Goal: Find specific page/section: Find specific page/section

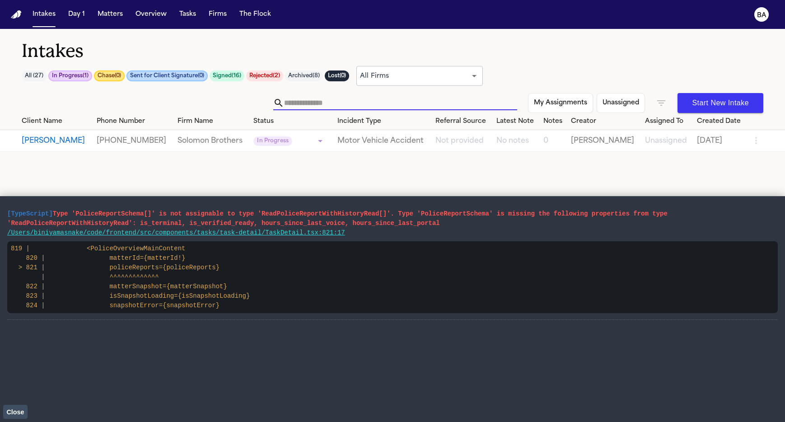
click at [432, 99] on input "text" at bounding box center [400, 103] width 233 height 14
click at [262, 57] on h1 "Intakes" at bounding box center [392, 51] width 741 height 23
click at [663, 98] on icon "button" at bounding box center [661, 103] width 11 height 11
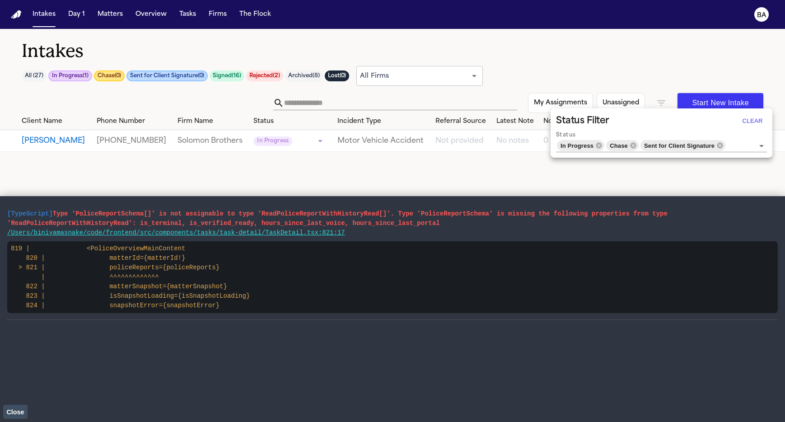
click at [479, 56] on div at bounding box center [392, 211] width 785 height 422
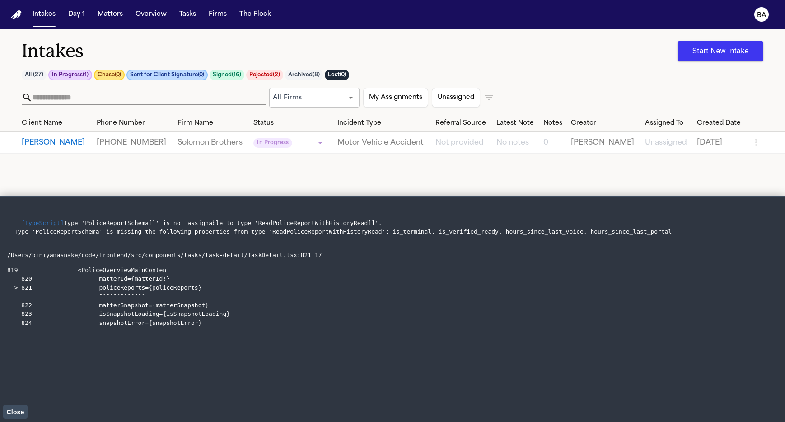
click at [385, 30] on div "Intakes Start New Intake All ( 27 ) In Progress ( 1 ) Chase ( 0 ) Sent for Clie…" at bounding box center [392, 72] width 785 height 86
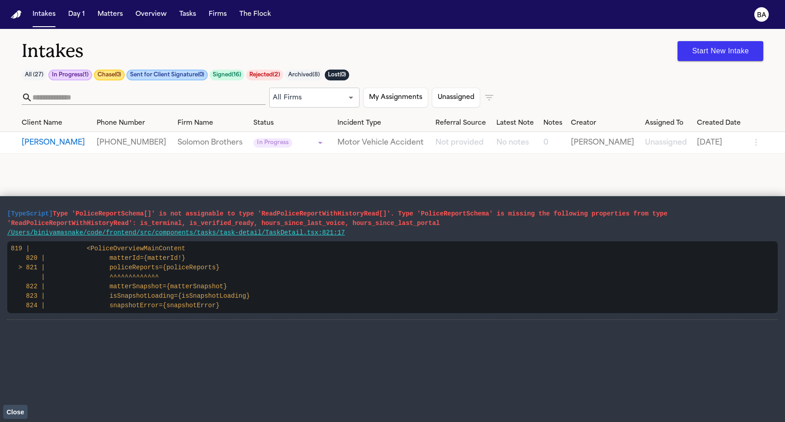
click at [485, 95] on icon "button" at bounding box center [489, 97] width 8 height 5
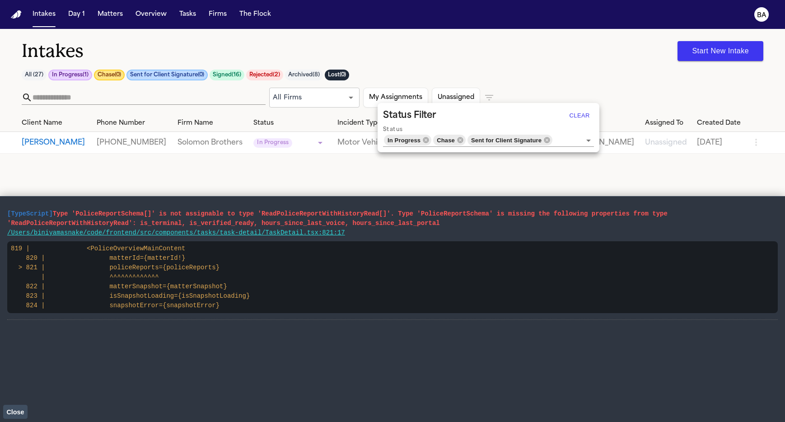
drag, startPoint x: 485, startPoint y: 95, endPoint x: 489, endPoint y: 89, distance: 6.3
click at [486, 95] on div at bounding box center [392, 211] width 785 height 422
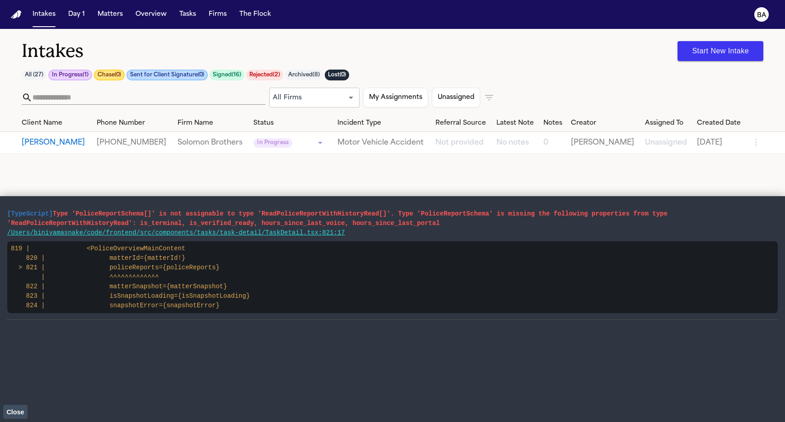
click at [449, 99] on button "Unassigned" at bounding box center [456, 98] width 48 height 20
click at [449, 99] on button "Unassigned" at bounding box center [455, 98] width 47 height 20
click at [384, 99] on button "My Assignments" at bounding box center [395, 98] width 65 height 20
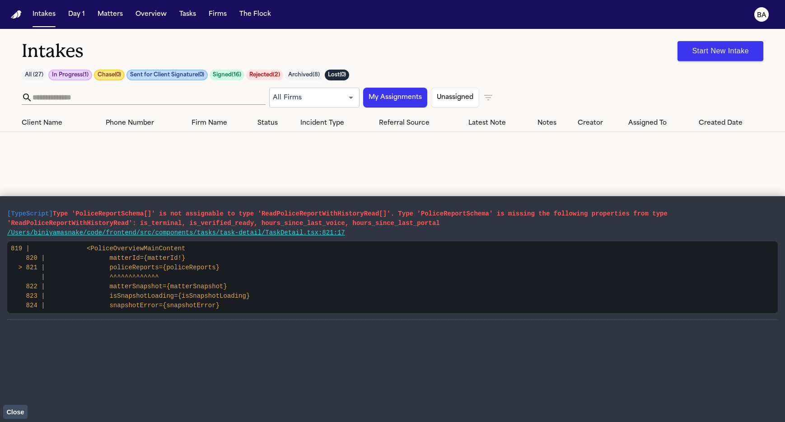
click at [384, 99] on button "My Assignments" at bounding box center [395, 98] width 64 height 20
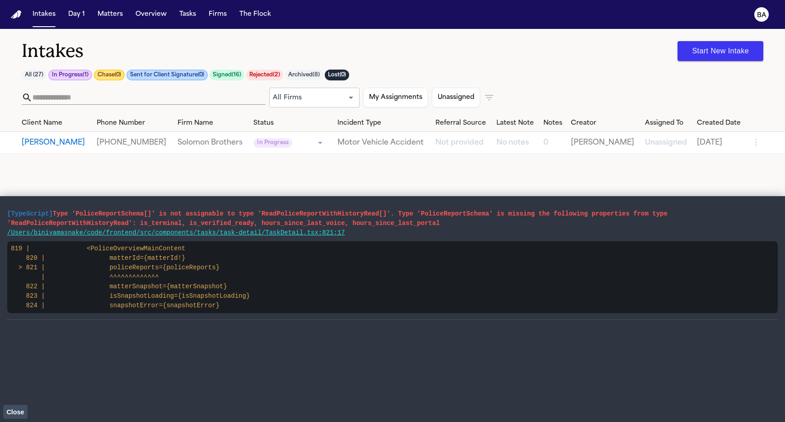
click at [333, 101] on body "**********" at bounding box center [392, 211] width 785 height 422
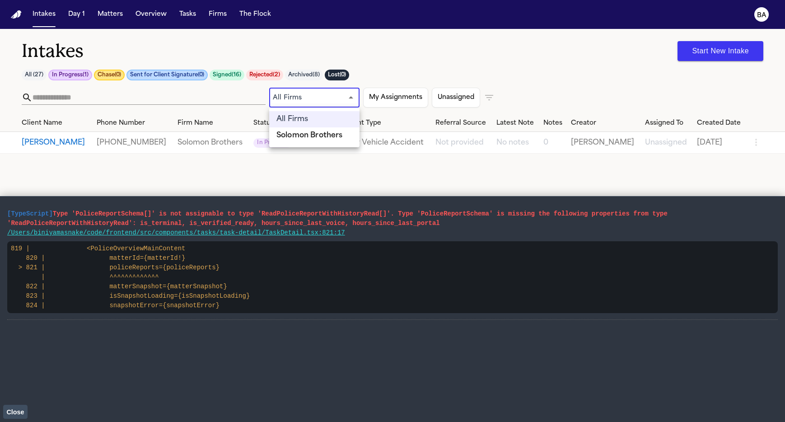
click at [331, 135] on li "Solomon Brothers" at bounding box center [314, 135] width 90 height 16
click at [335, 97] on body "**********" at bounding box center [392, 211] width 785 height 422
click at [324, 111] on li "All Firms" at bounding box center [314, 119] width 90 height 16
type input "***"
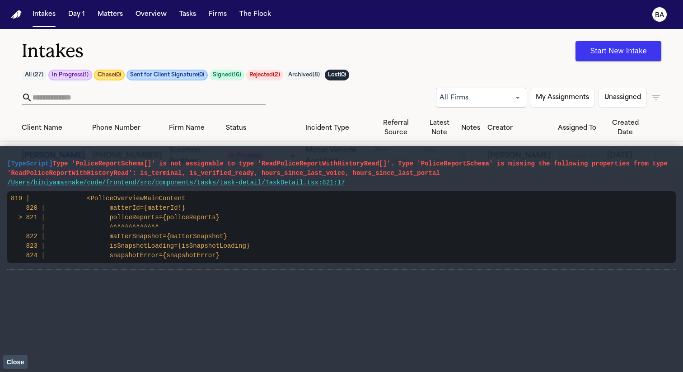
click at [15, 361] on span "Close" at bounding box center [15, 361] width 18 height 7
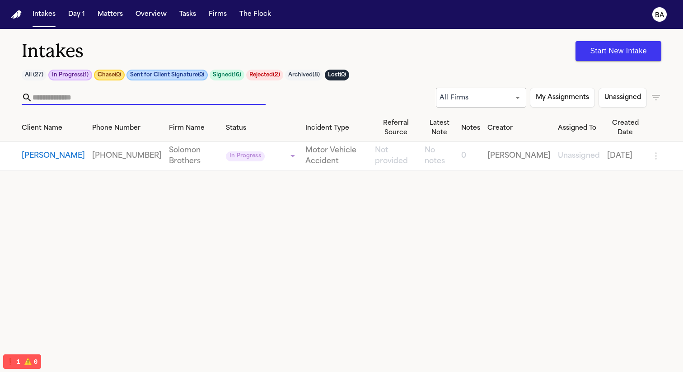
click at [248, 97] on input "text" at bounding box center [149, 97] width 233 height 14
click at [237, 90] on input "text" at bounding box center [149, 97] width 233 height 14
click at [653, 98] on icon "button" at bounding box center [656, 97] width 8 height 5
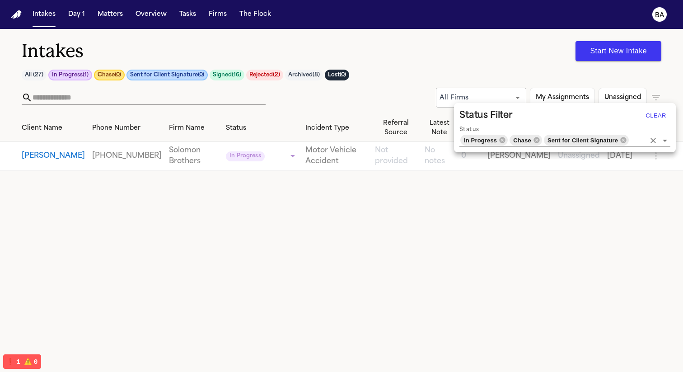
click at [654, 141] on icon "Clear" at bounding box center [652, 140] width 9 height 9
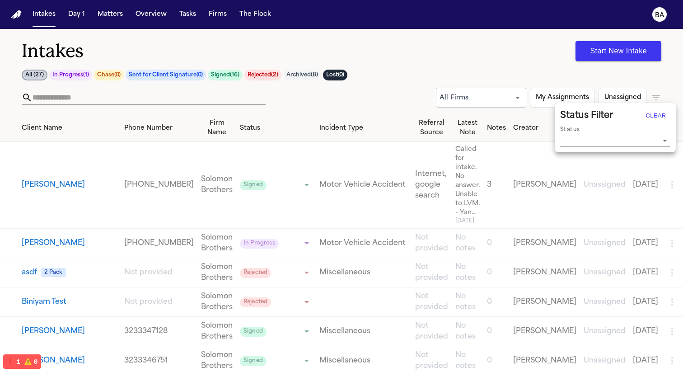
click at [420, 72] on div at bounding box center [341, 186] width 683 height 372
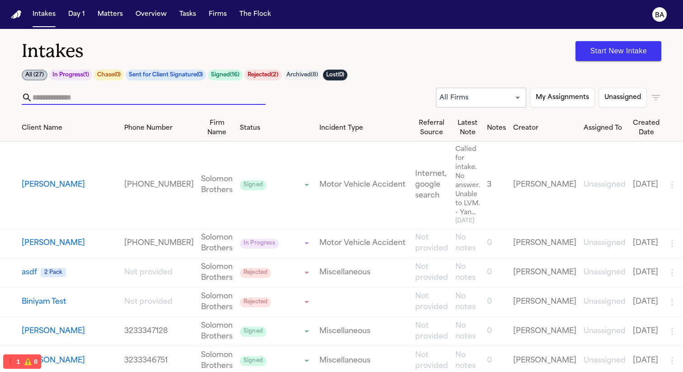
click at [247, 94] on input "text" at bounding box center [149, 97] width 233 height 14
type input "**"
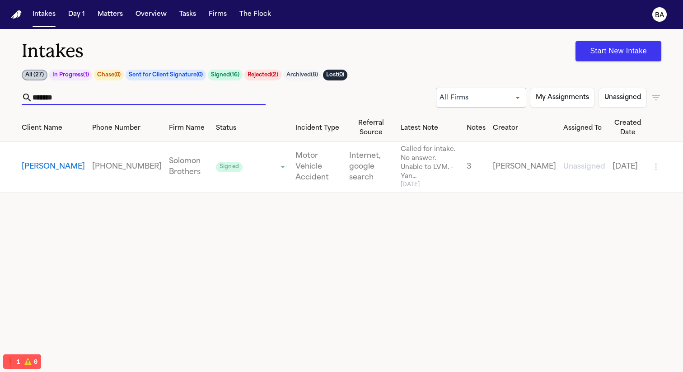
click at [252, 100] on input "*******" at bounding box center [149, 97] width 233 height 14
type input "*******"
click at [654, 96] on icon "button" at bounding box center [655, 97] width 11 height 11
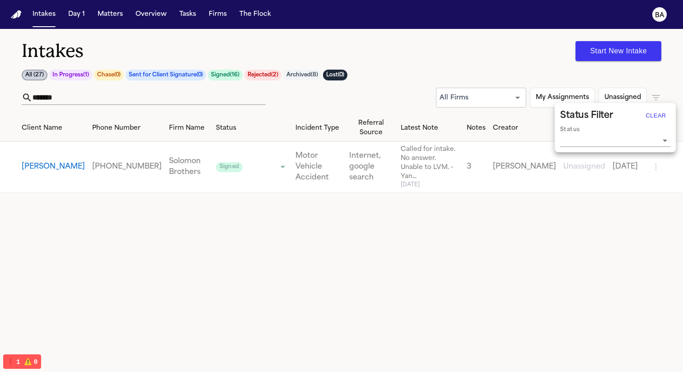
click at [621, 137] on input "Status" at bounding box center [608, 140] width 97 height 13
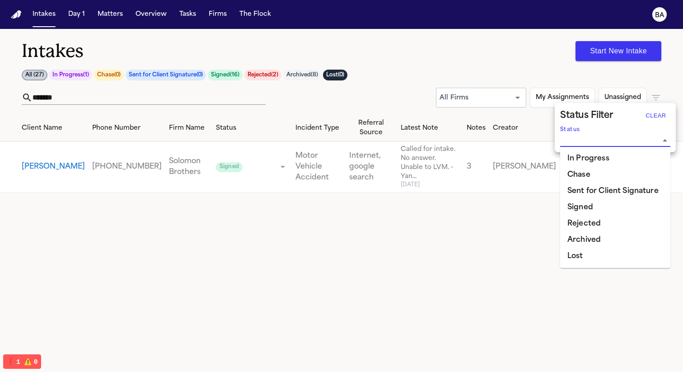
click at [595, 172] on li "Chase" at bounding box center [615, 175] width 110 height 16
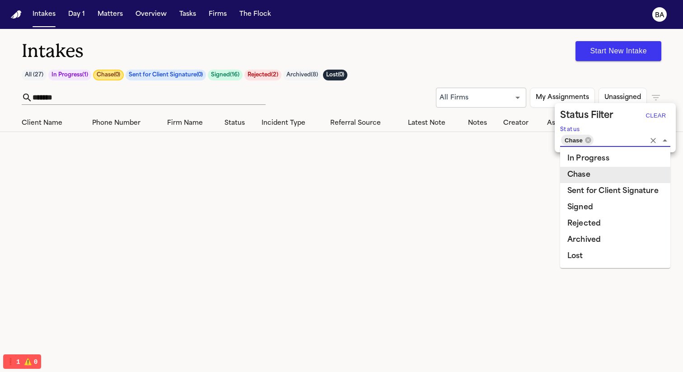
click at [449, 160] on div at bounding box center [341, 186] width 683 height 372
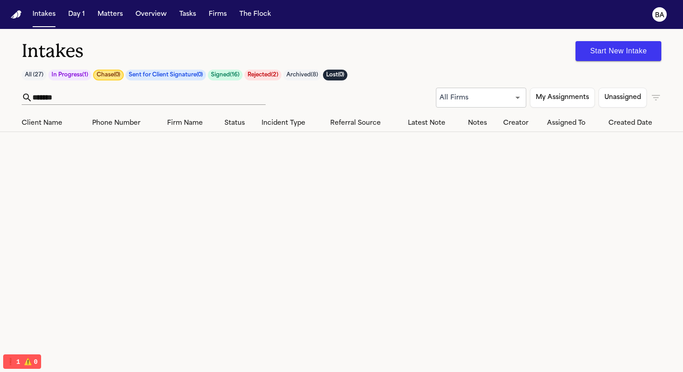
click at [265, 72] on button "Rejected ( 2 )" at bounding box center [262, 75] width 37 height 11
click at [228, 73] on button "Signed ( 16 )" at bounding box center [224, 75] width 35 height 11
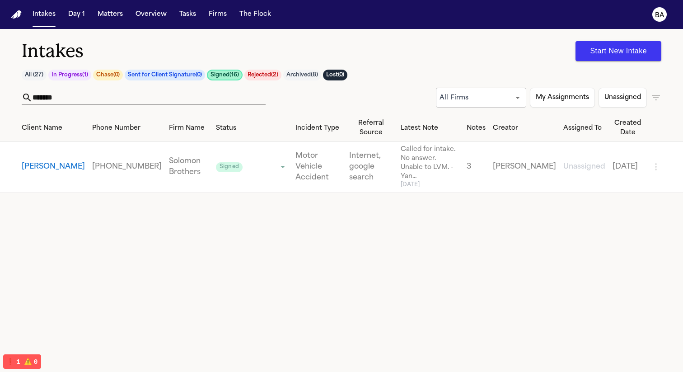
click at [187, 70] on button "Sent for Client Signature ( 0 )" at bounding box center [165, 75] width 80 height 11
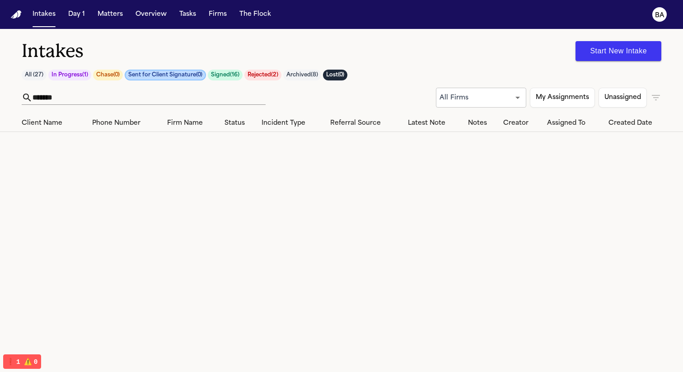
click at [114, 74] on button "Chase ( 0 )" at bounding box center [108, 75] width 30 height 11
click at [76, 74] on button "In Progress ( 1 )" at bounding box center [69, 75] width 43 height 11
click at [256, 97] on input "*******" at bounding box center [149, 97] width 233 height 14
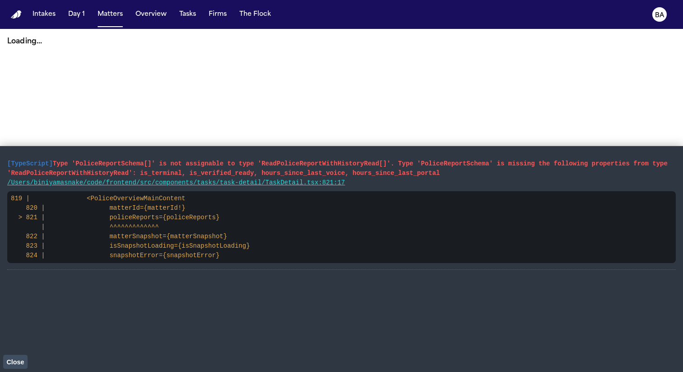
click at [13, 356] on button "Close" at bounding box center [15, 361] width 24 height 14
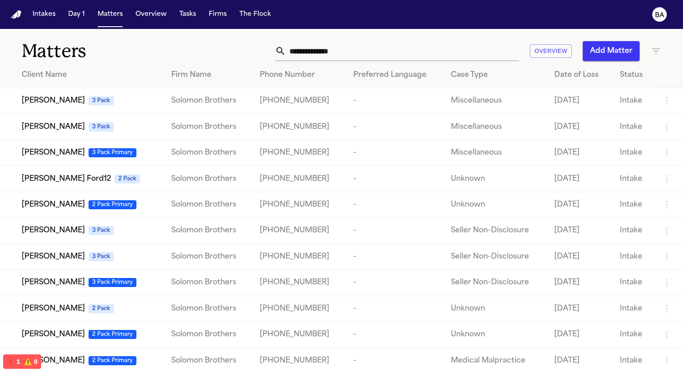
click at [53, 164] on td "Robert Durham 3 Pack Primary" at bounding box center [82, 153] width 164 height 26
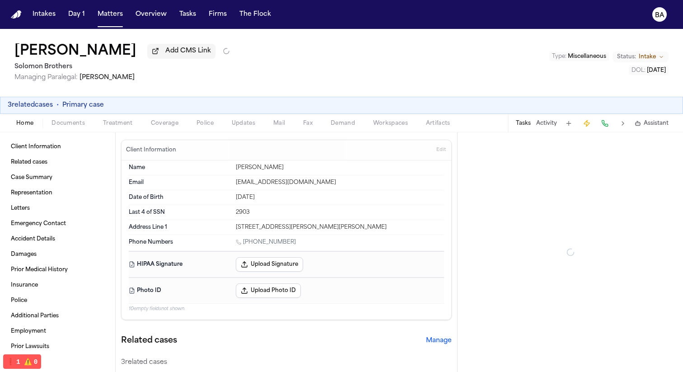
click at [338, 104] on div "3 related cases • Primary case" at bounding box center [341, 105] width 667 height 9
click at [343, 120] on button "Demand" at bounding box center [343, 123] width 42 height 11
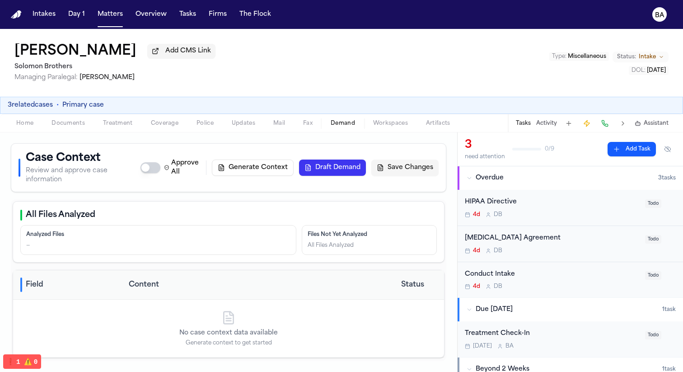
scroll to position [0, 0]
click at [79, 117] on div "Home Documents Treatment Coverage Police Updates Mail Fax Demand Workspaces Art…" at bounding box center [341, 123] width 683 height 18
click at [79, 124] on span "Documents" at bounding box center [67, 123] width 33 height 7
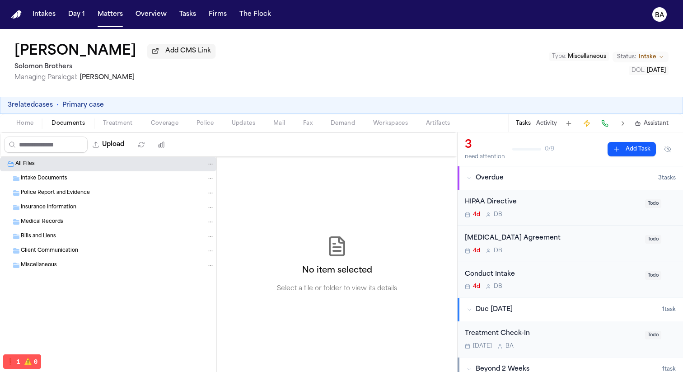
click at [68, 177] on div "Intake Documents" at bounding box center [118, 178] width 194 height 8
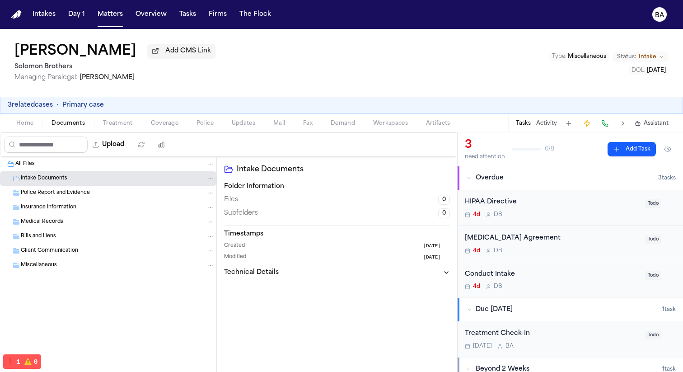
click at [68, 182] on div "Intake Documents" at bounding box center [118, 178] width 194 height 8
click at [43, 14] on button "Intakes" at bounding box center [44, 14] width 30 height 16
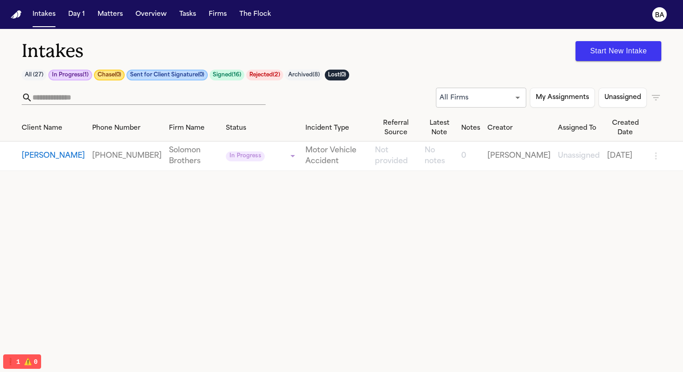
click at [651, 99] on icon "button" at bounding box center [655, 97] width 11 height 11
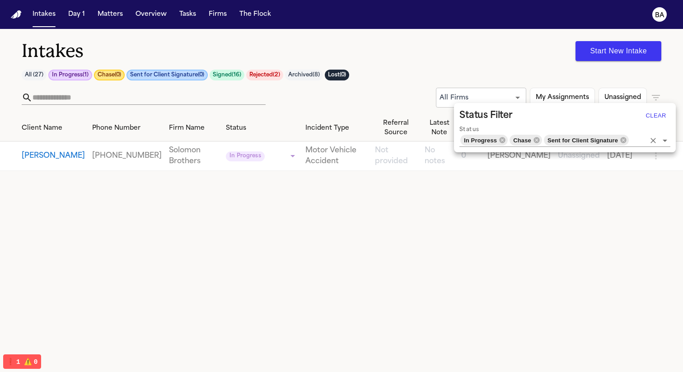
click at [652, 140] on icon "Clear" at bounding box center [652, 140] width 9 height 9
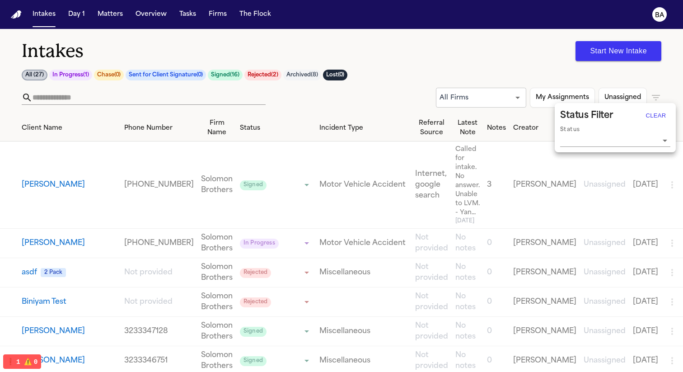
click at [220, 94] on div at bounding box center [341, 186] width 683 height 372
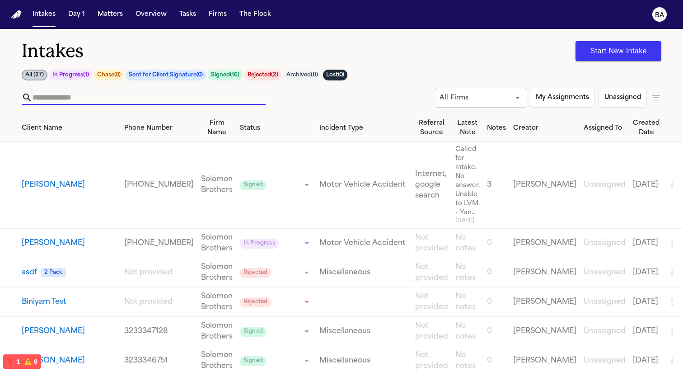
click at [205, 99] on input "text" at bounding box center [149, 97] width 233 height 14
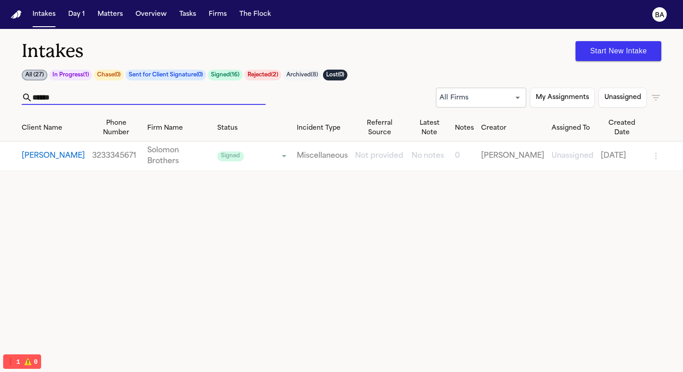
type input "******"
click at [62, 150] on button "Robert Durham" at bounding box center [53, 155] width 63 height 11
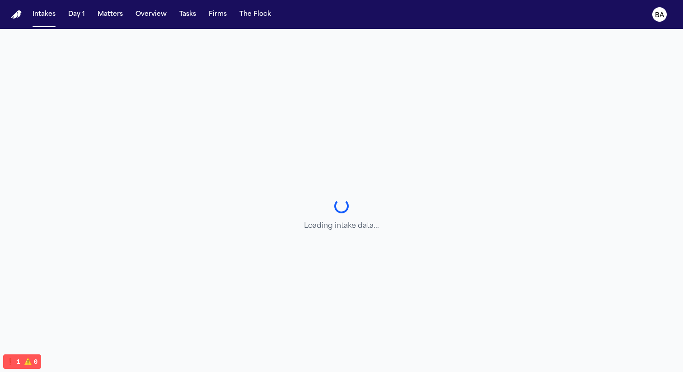
select select "**********"
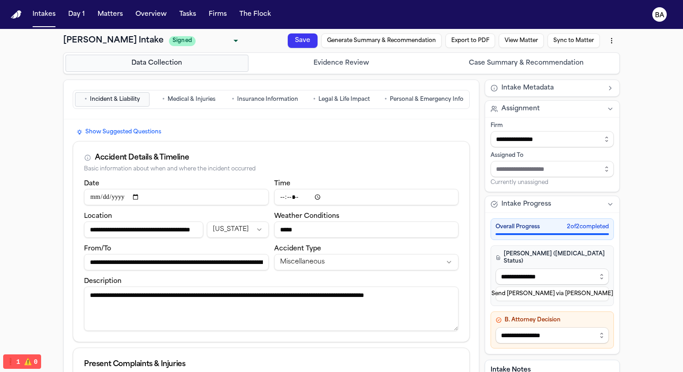
click at [479, 76] on button "Export to PDF" at bounding box center [459, 92] width 51 height 33
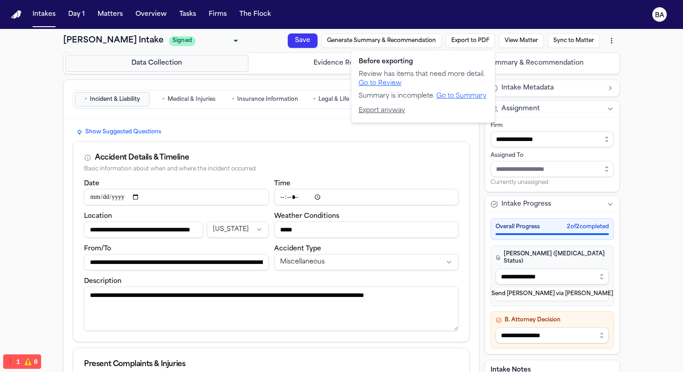
click at [392, 113] on button "Export anyway" at bounding box center [382, 110] width 47 height 9
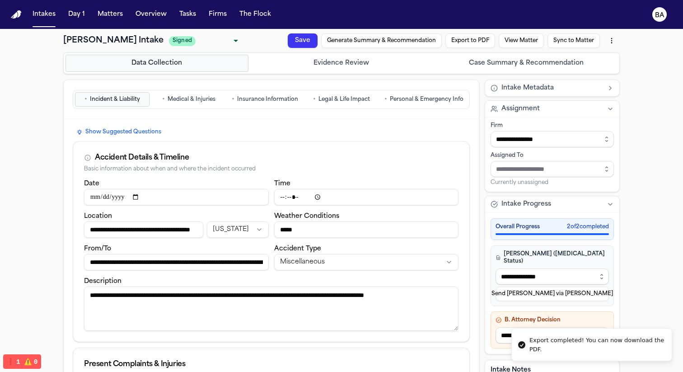
click at [529, 66] on button "View Matter" at bounding box center [517, 77] width 47 height 23
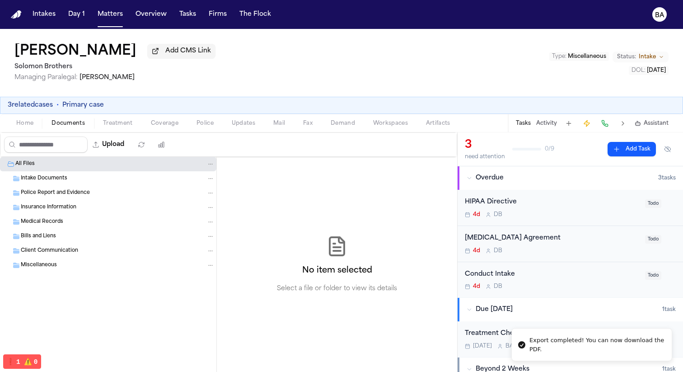
click at [65, 129] on span "button" at bounding box center [68, 128] width 44 height 1
click at [53, 186] on div "Intake Documents" at bounding box center [108, 178] width 216 height 14
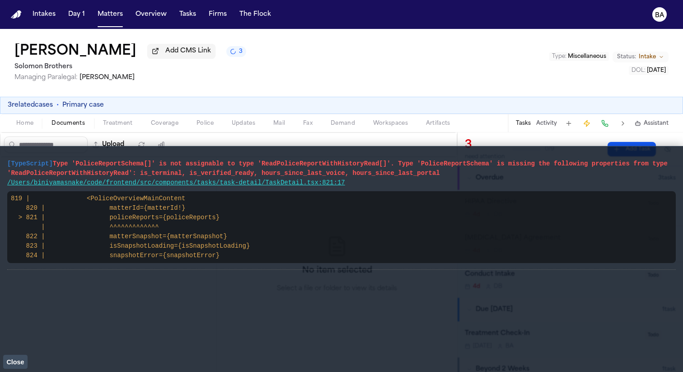
click at [14, 359] on span "Close" at bounding box center [15, 361] width 18 height 7
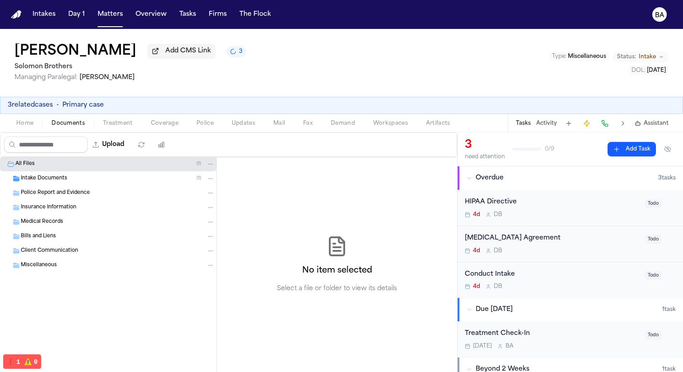
click at [52, 185] on div "Intake Documents ( 1 )" at bounding box center [108, 178] width 216 height 14
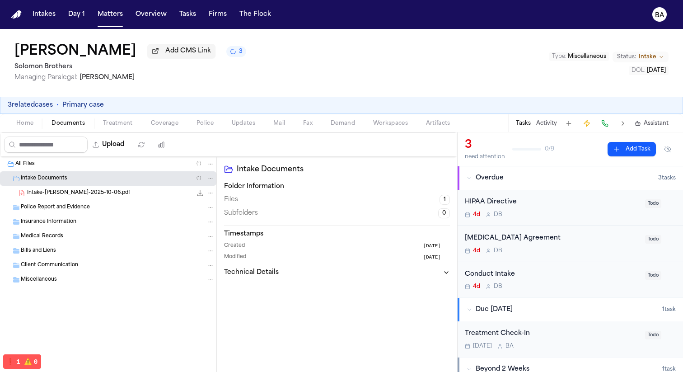
click at [52, 193] on span "Intake-Robert Durham-2025-10-06.pdf" at bounding box center [78, 193] width 103 height 8
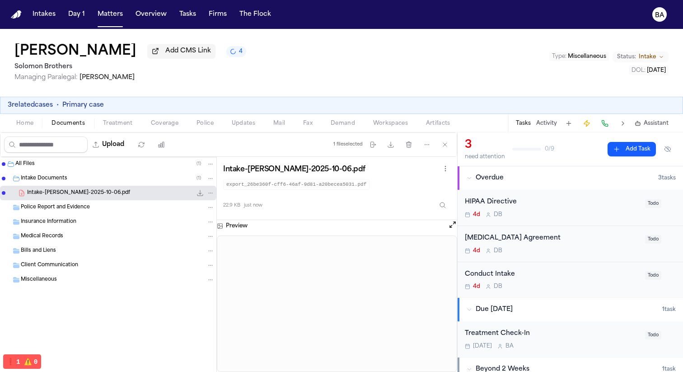
click at [339, 123] on span "Demand" at bounding box center [343, 123] width 24 height 7
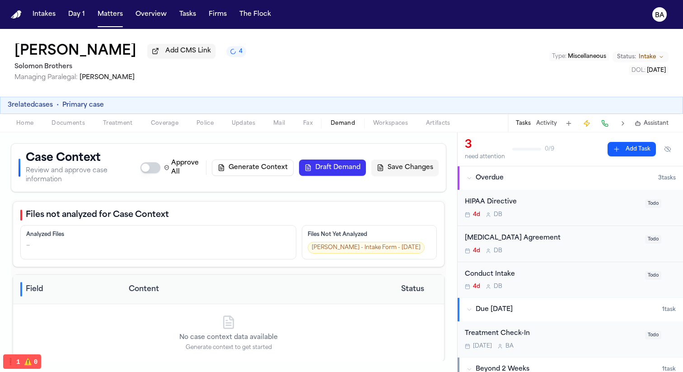
click at [249, 170] on button "Generate Context" at bounding box center [253, 167] width 82 height 16
click at [226, 51] on button "5" at bounding box center [236, 51] width 20 height 11
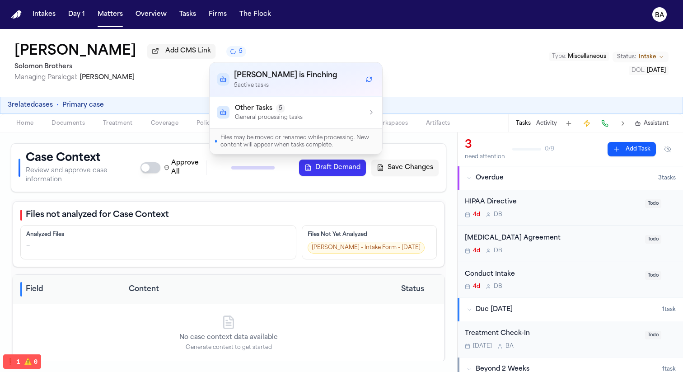
click at [318, 122] on button "Other Tasks 5 General processing tasks" at bounding box center [296, 113] width 173 height 32
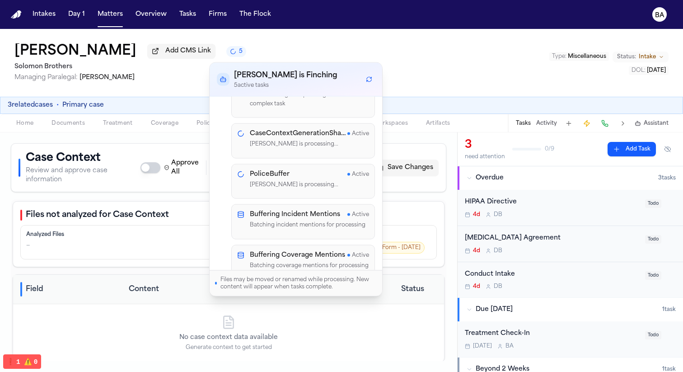
scroll to position [71, 0]
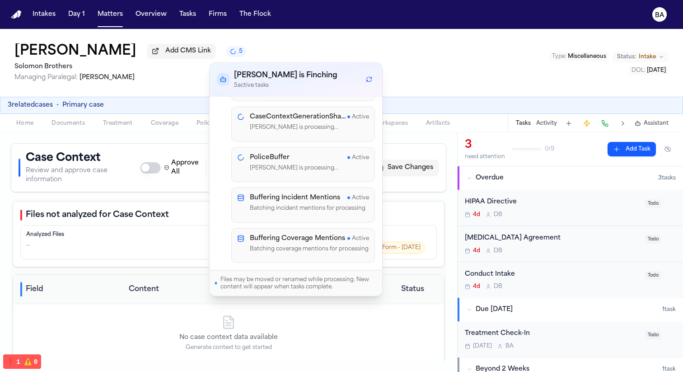
click at [181, 161] on label "Approve All" at bounding box center [182, 168] width 37 height 18
click at [160, 162] on button "Approve All" at bounding box center [150, 167] width 20 height 11
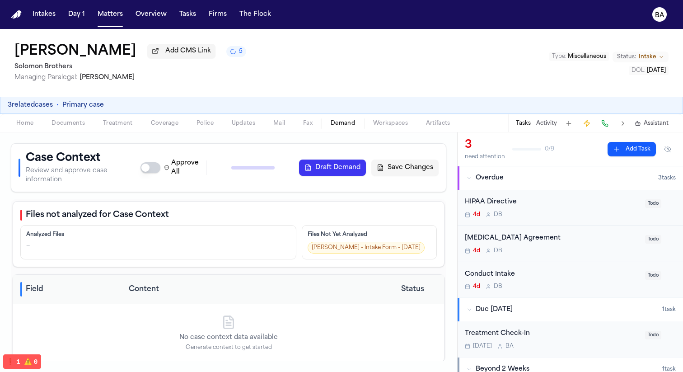
click at [338, 131] on div "Home Documents Treatment Coverage Police Updates Mail Fax Demand Workspaces Art…" at bounding box center [341, 123] width 683 height 18
click at [331, 127] on span "Demand" at bounding box center [343, 123] width 24 height 7
click at [305, 127] on span "Fax" at bounding box center [307, 123] width 9 height 7
click at [334, 126] on span "Demand" at bounding box center [343, 123] width 24 height 7
click at [264, 172] on div "Approve All Generate Context Draft Demand Save Changes" at bounding box center [289, 168] width 298 height 18
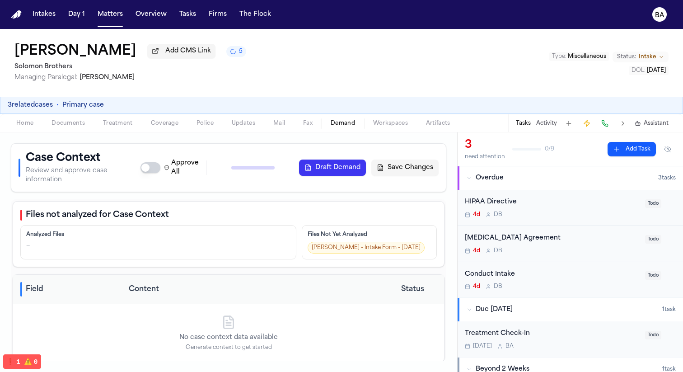
scroll to position [5, 0]
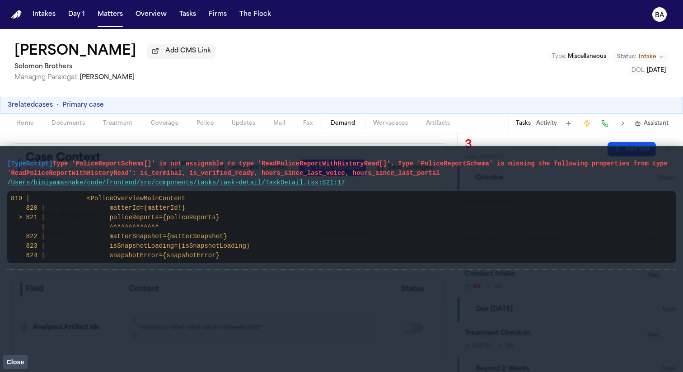
click at [14, 368] on main "[TypeScript] Type 'PoliceReportSchema[]' is not assignable to type 'ReadPoliceR…" at bounding box center [341, 259] width 683 height 226
click at [46, 20] on button "Intakes" at bounding box center [44, 14] width 30 height 16
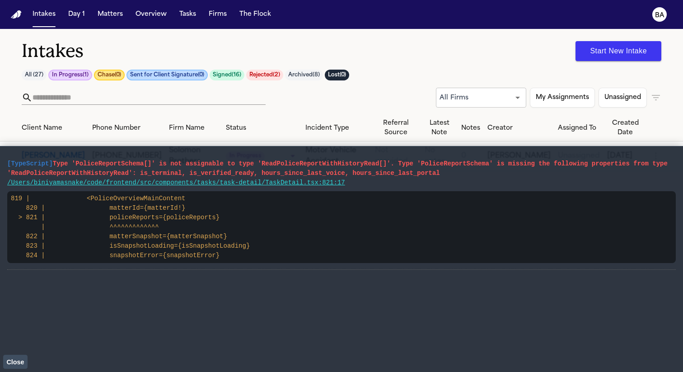
click at [22, 359] on span "Close" at bounding box center [15, 361] width 18 height 7
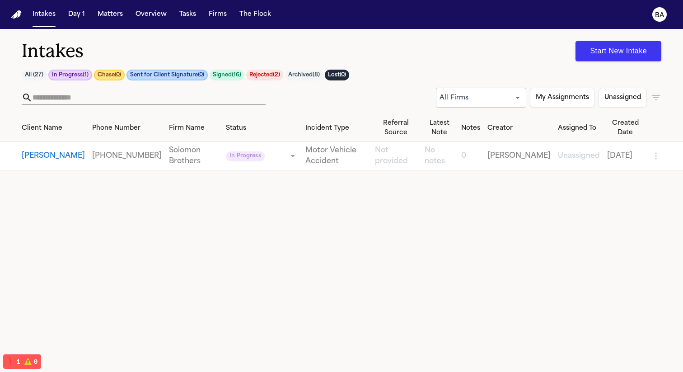
click at [52, 160] on button "[PERSON_NAME]" at bounding box center [53, 155] width 63 height 11
select select "**********"
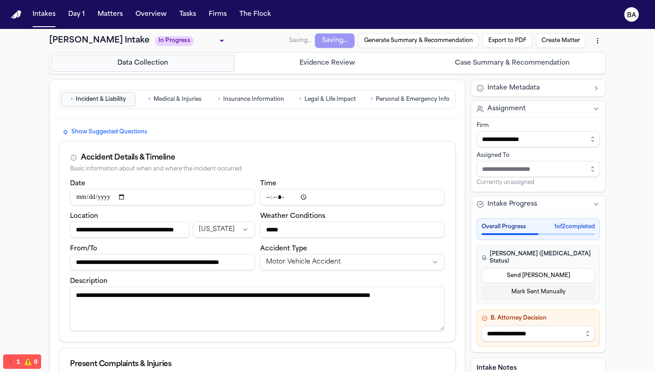
type input "**********"
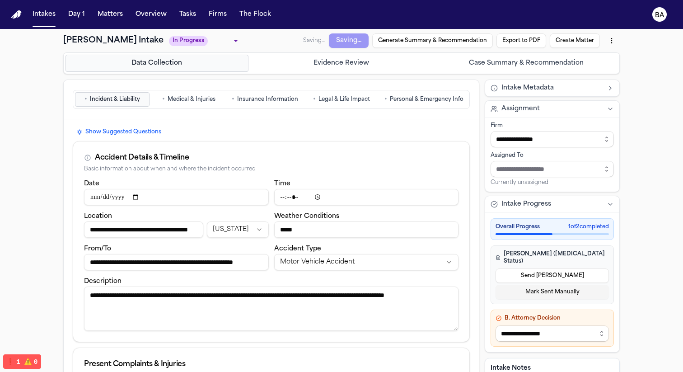
type input "**********"
